Goal: Navigation & Orientation: Find specific page/section

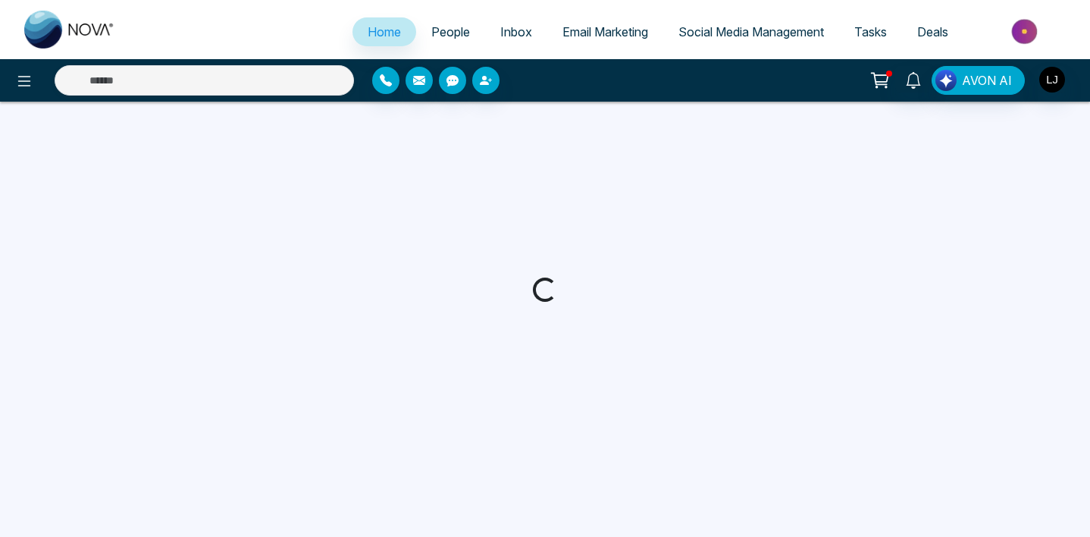
select select "*"
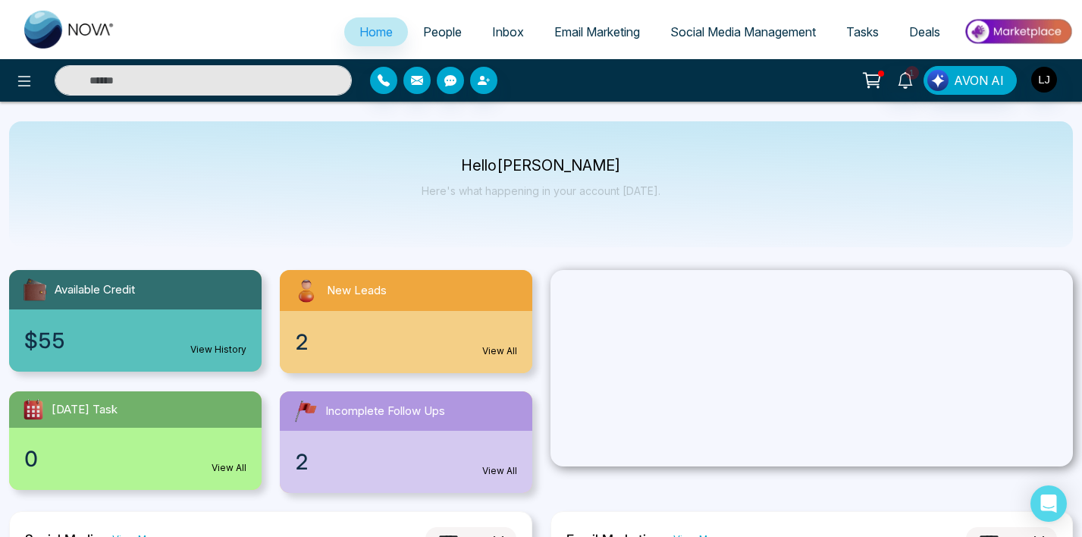
click at [603, 94] on div "1 AVON AI" at bounding box center [541, 80] width 1082 height 30
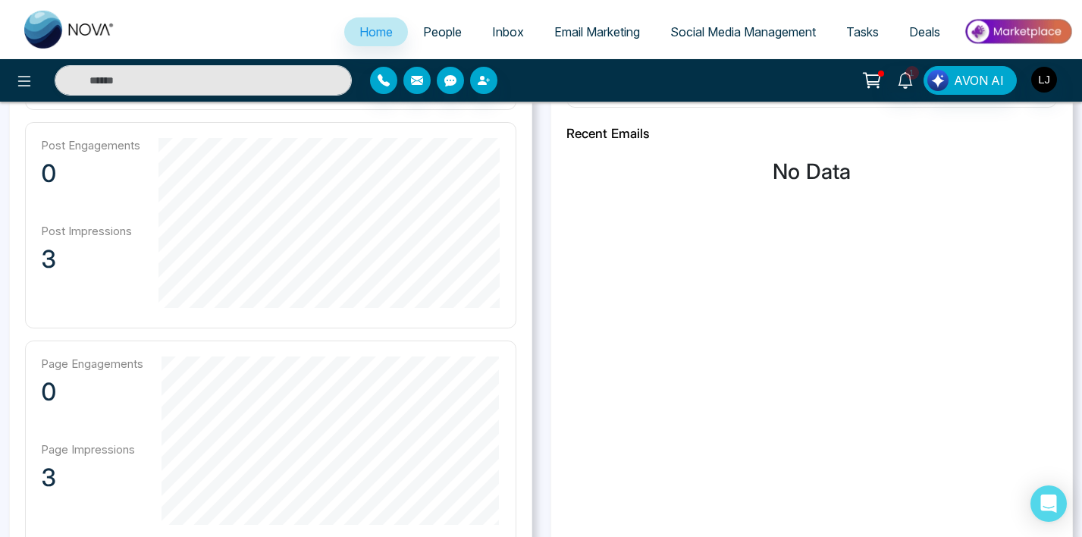
scroll to position [309, 0]
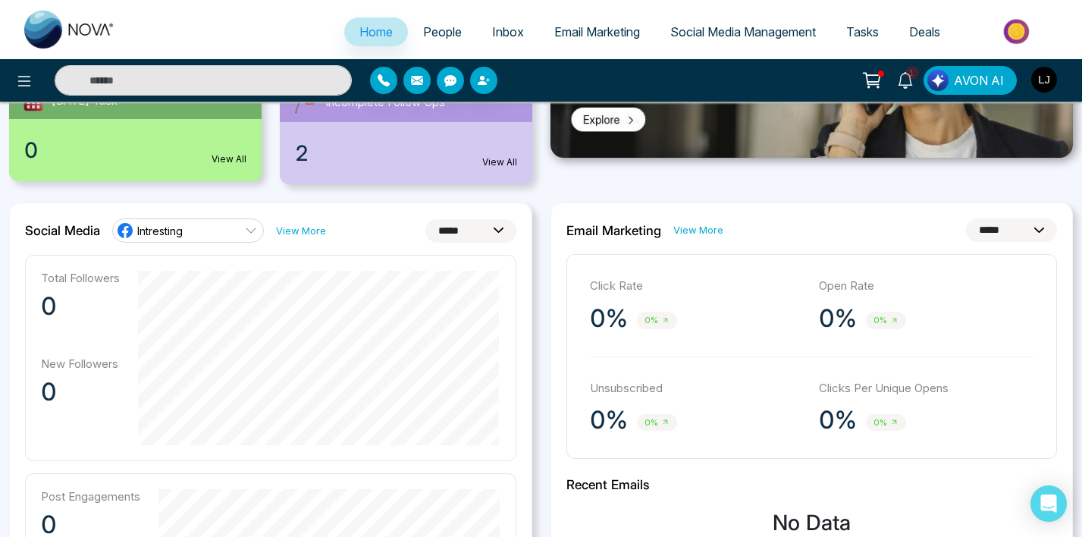
click at [441, 38] on span "People" at bounding box center [442, 31] width 39 height 15
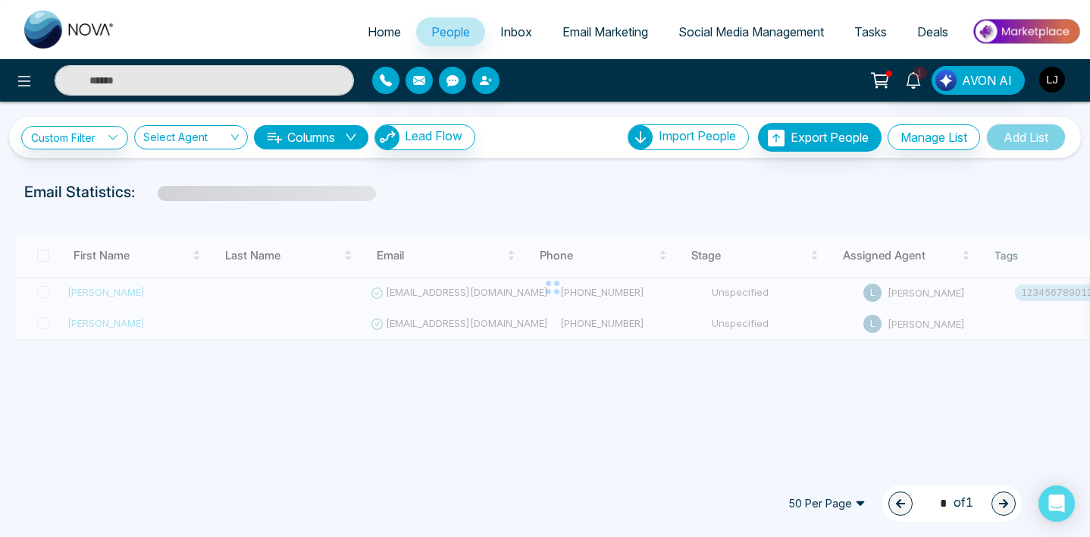
click at [544, 85] on div at bounding box center [499, 80] width 255 height 27
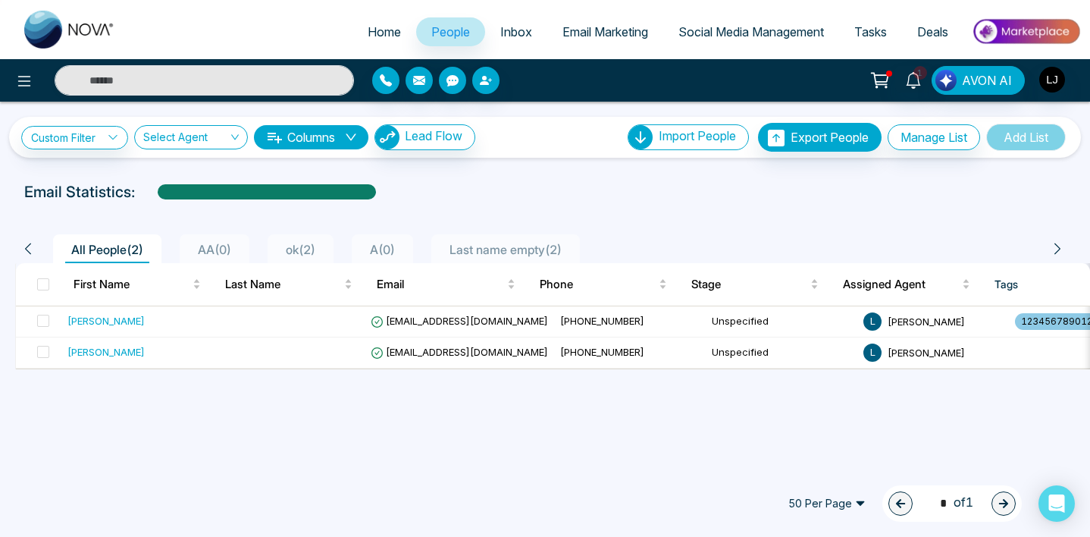
click at [856, 204] on div at bounding box center [545, 206] width 1072 height 6
click at [637, 39] on link "Email Marketing" at bounding box center [605, 31] width 116 height 29
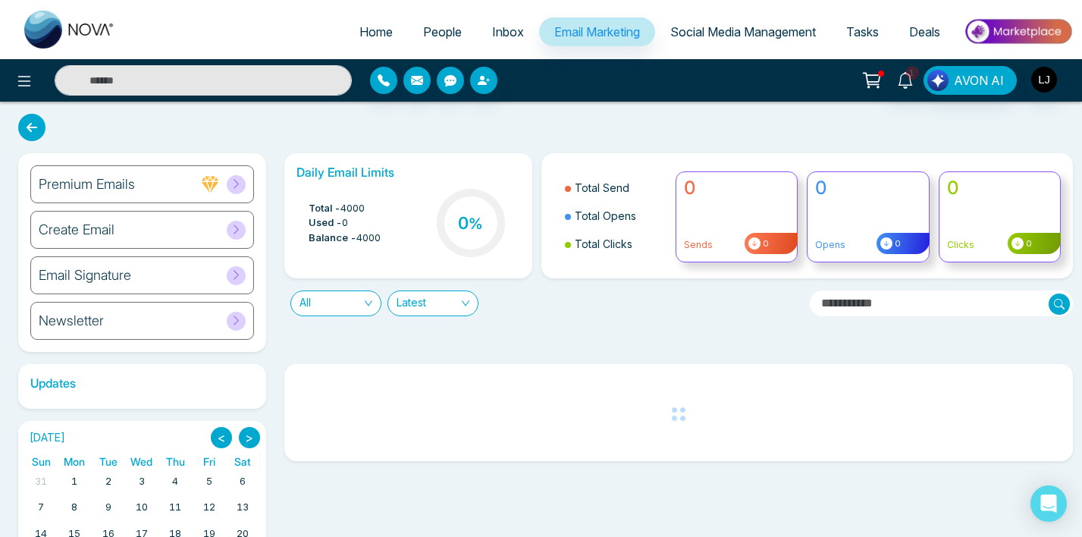
click at [574, 338] on div "Daily Email Limits Total - 4000 Used - 0 Balance - 4000 0 % Total Send Total Op…" at bounding box center [674, 252] width 798 height 199
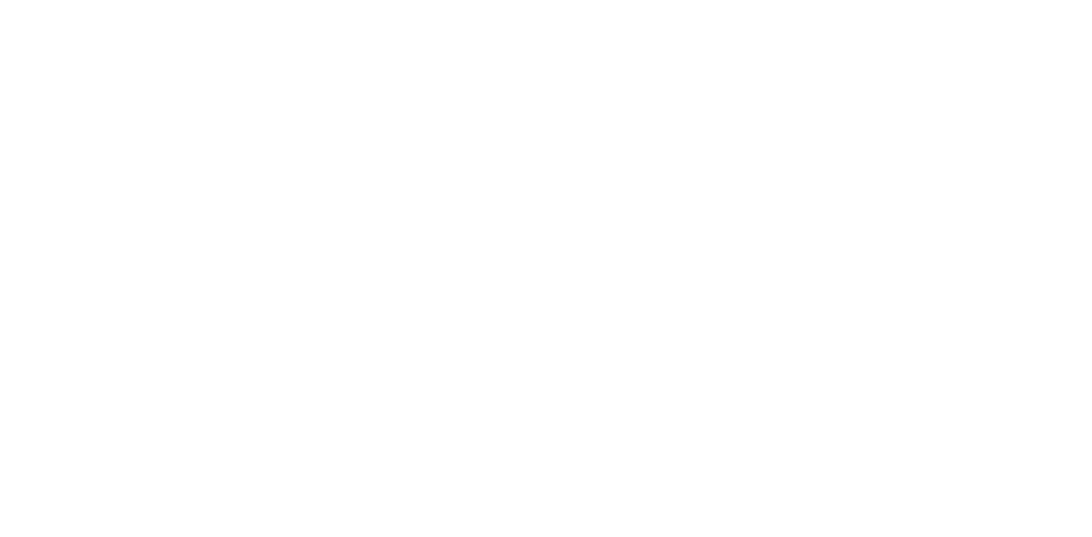
select select "*"
